Goal: Task Accomplishment & Management: Manage account settings

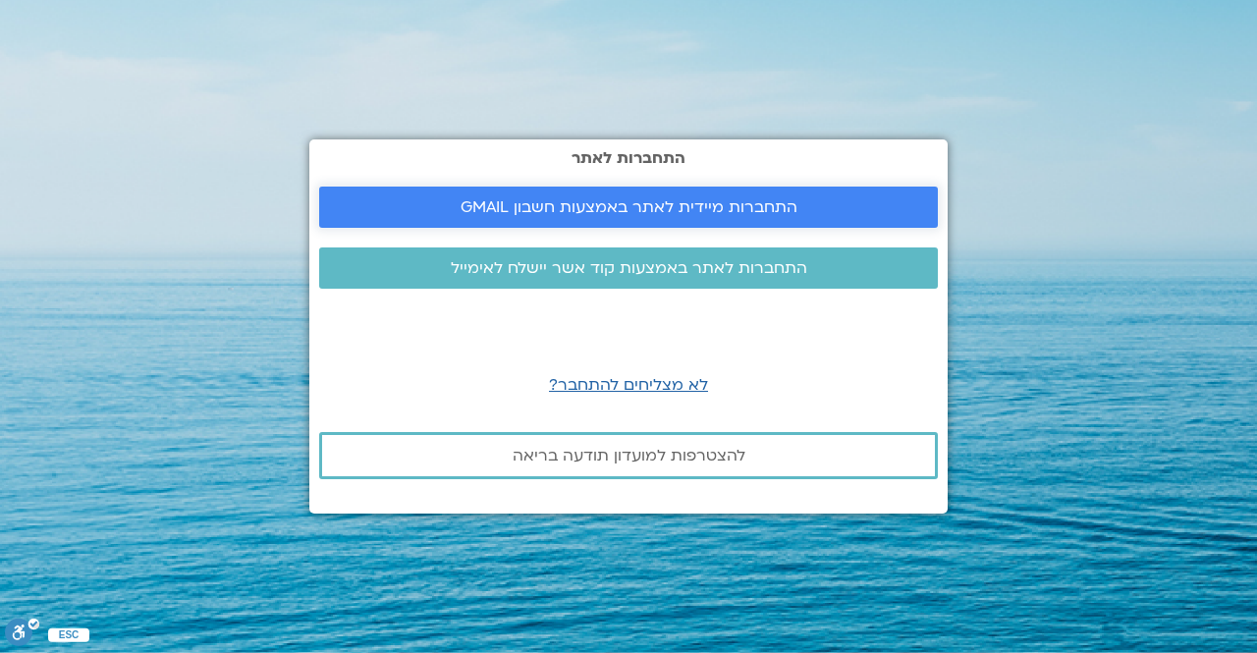
click at [590, 210] on span "התחברות מיידית לאתר באמצעות חשבון GMAIL" at bounding box center [629, 207] width 337 height 18
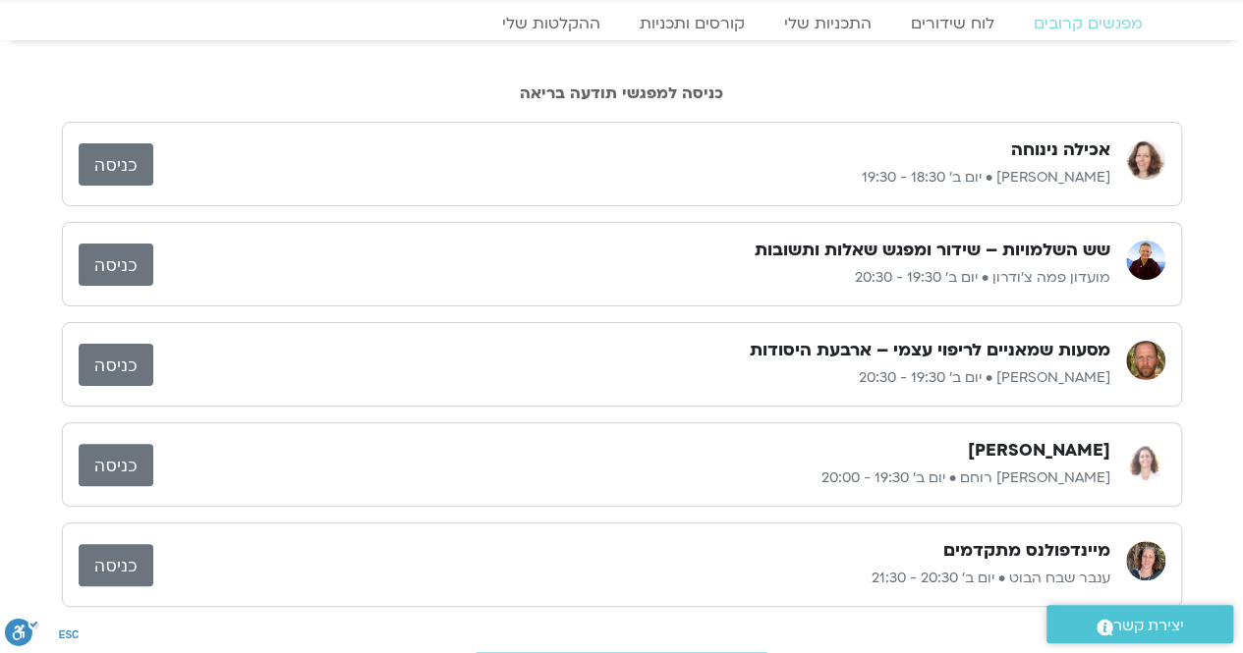
scroll to position [98, 0]
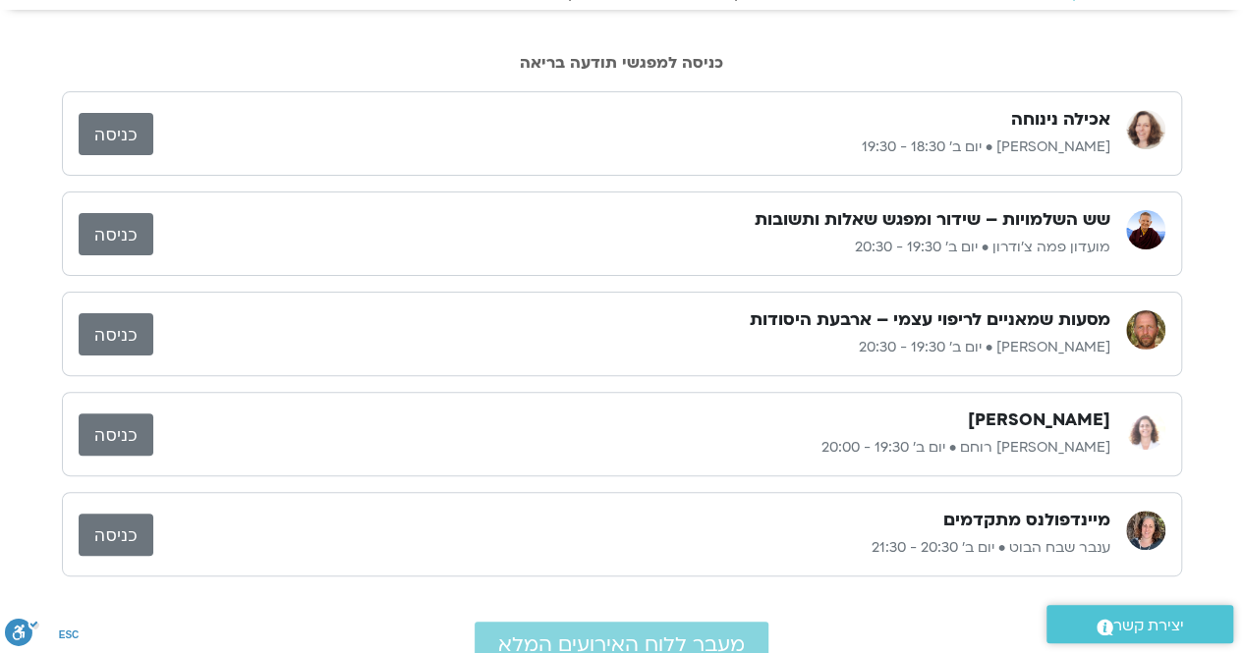
click at [120, 329] on link "כניסה" at bounding box center [116, 334] width 75 height 42
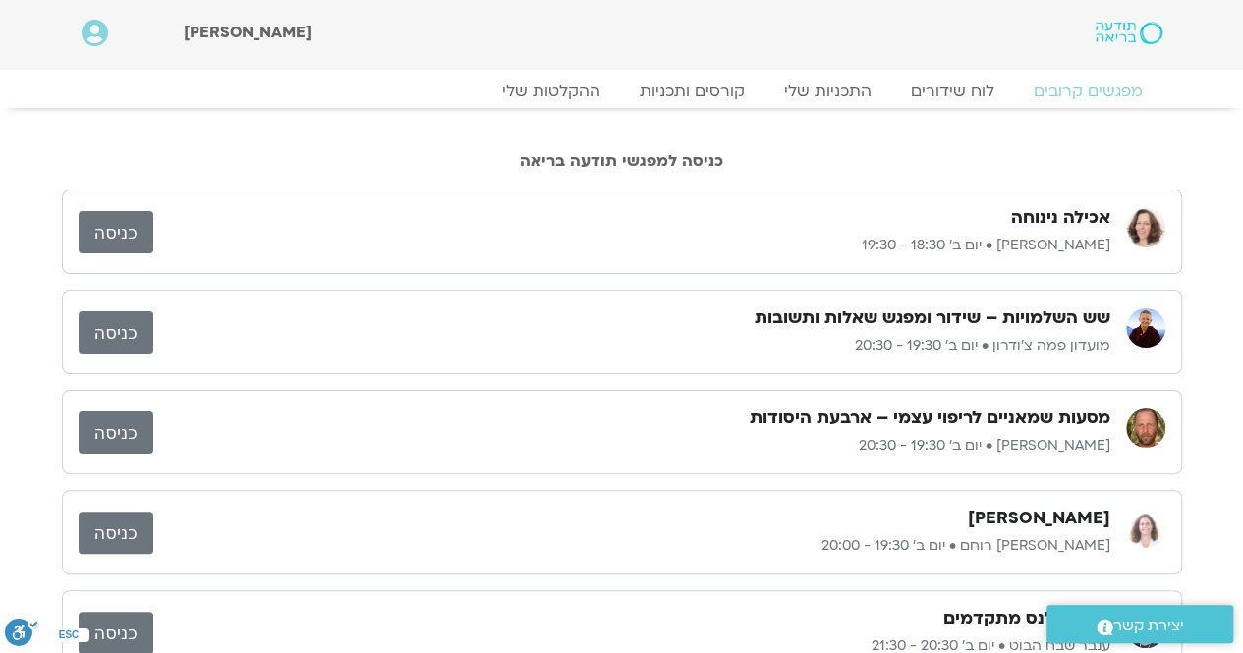
click at [117, 425] on link "כניסה" at bounding box center [116, 433] width 75 height 42
